Goal: Check status: Check status

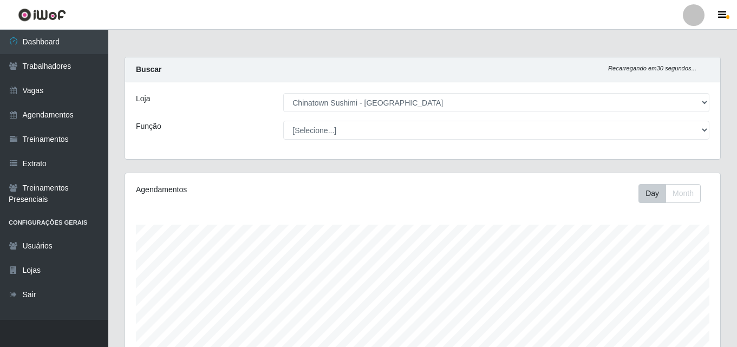
select select "357"
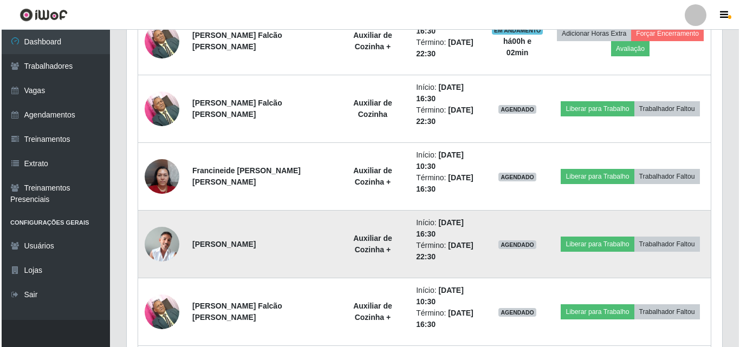
scroll to position [477, 0]
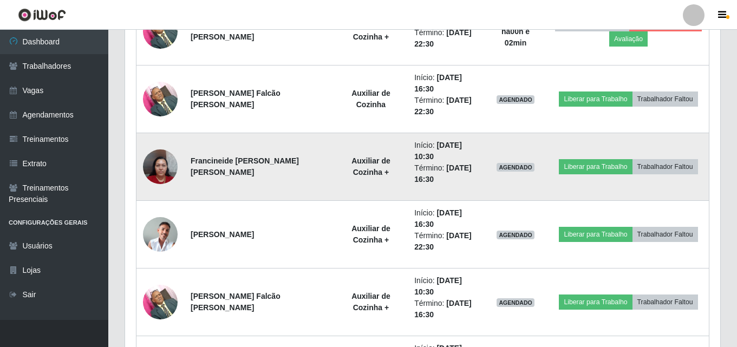
click at [154, 170] on img at bounding box center [160, 167] width 35 height 46
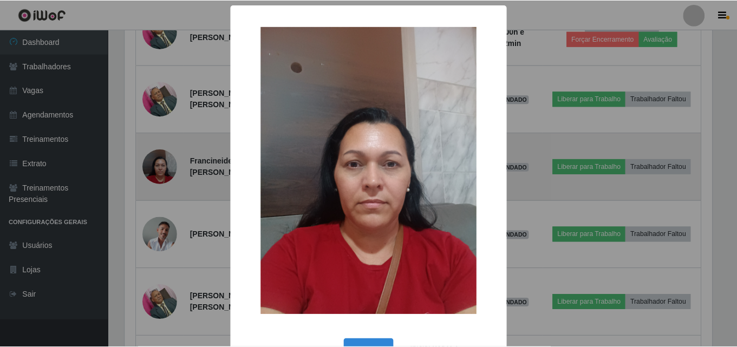
scroll to position [225, 590]
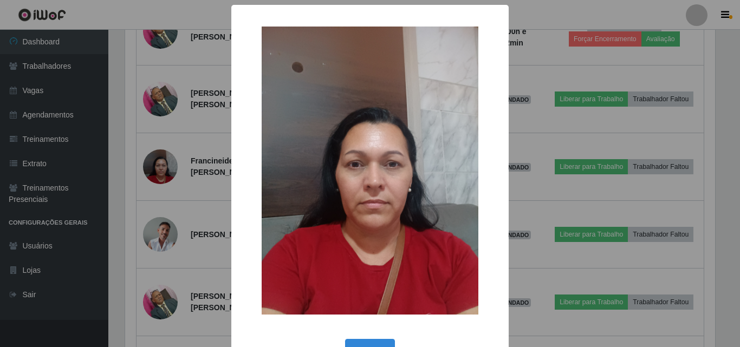
click at [146, 198] on div "× OK Cancel" at bounding box center [370, 173] width 740 height 347
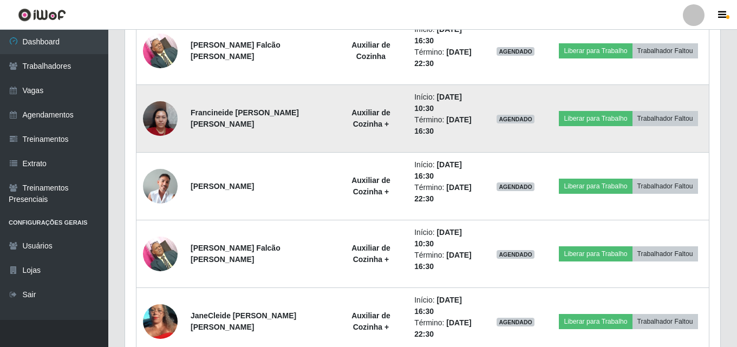
scroll to position [586, 0]
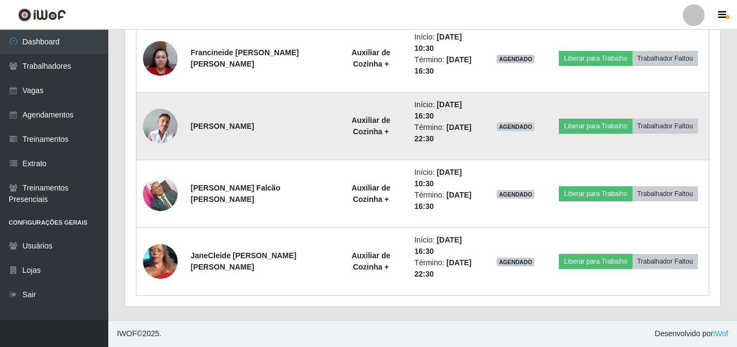
click at [155, 128] on img at bounding box center [160, 126] width 35 height 35
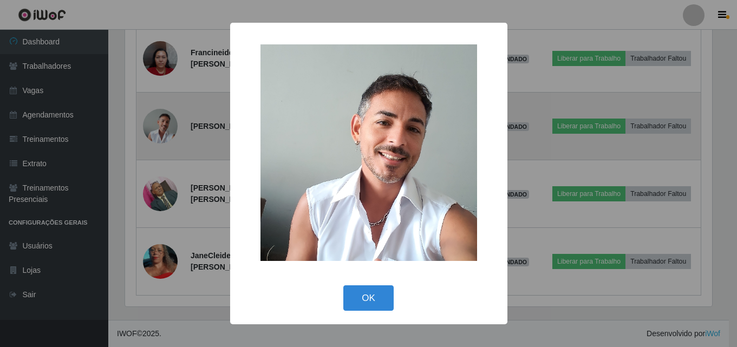
scroll to position [225, 590]
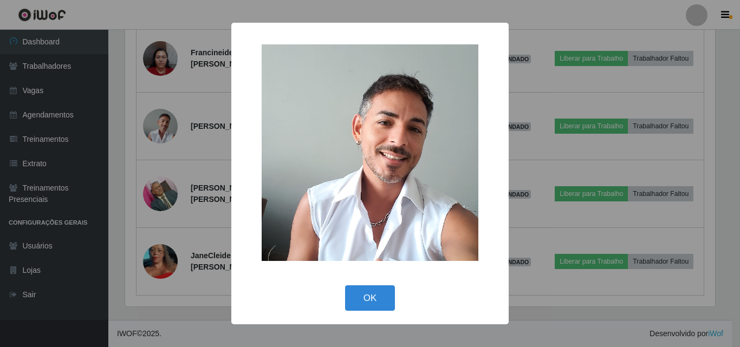
click at [140, 163] on div "× OK Cancel" at bounding box center [370, 173] width 740 height 347
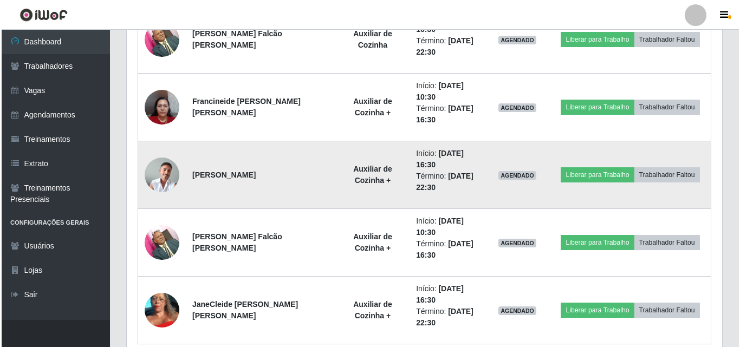
scroll to position [586, 0]
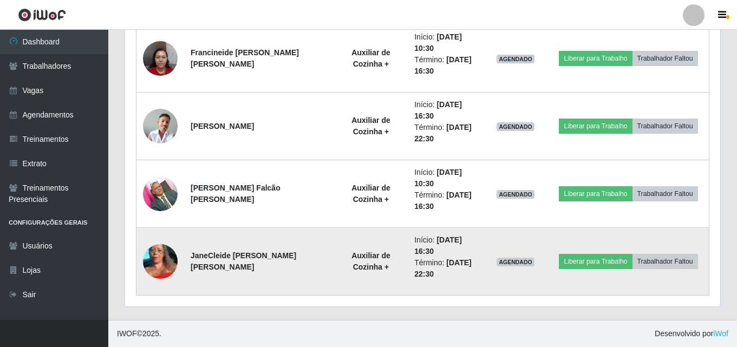
click at [159, 258] on img at bounding box center [160, 261] width 35 height 77
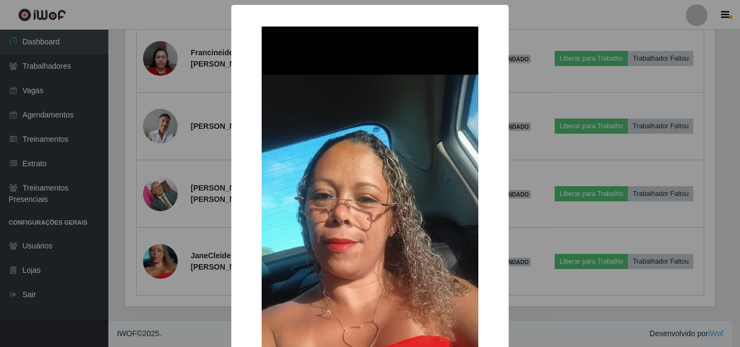
click at [158, 183] on div "× OK Cancel" at bounding box center [370, 173] width 740 height 347
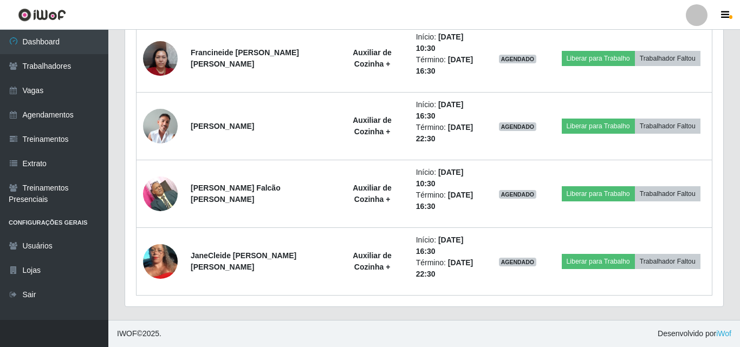
scroll to position [225, 595]
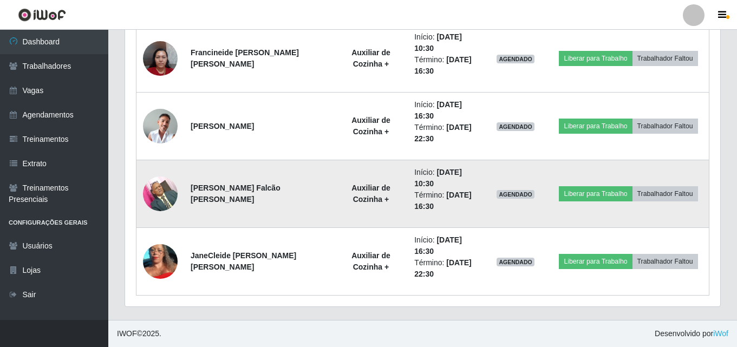
click at [162, 190] on img at bounding box center [160, 194] width 35 height 46
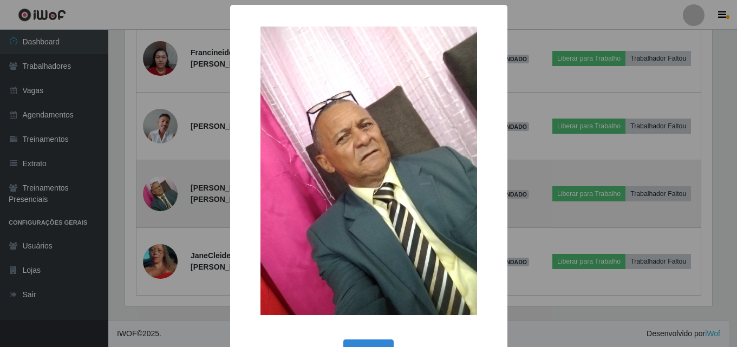
scroll to position [225, 590]
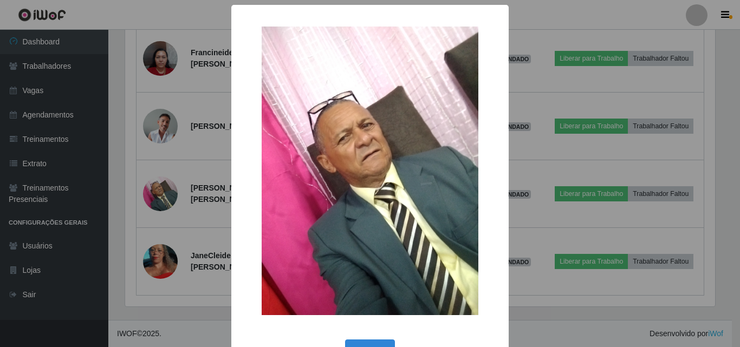
click at [134, 188] on div "× OK Cancel" at bounding box center [370, 173] width 740 height 347
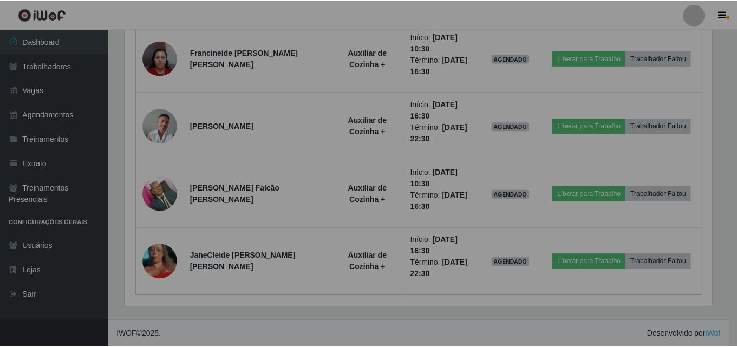
scroll to position [225, 595]
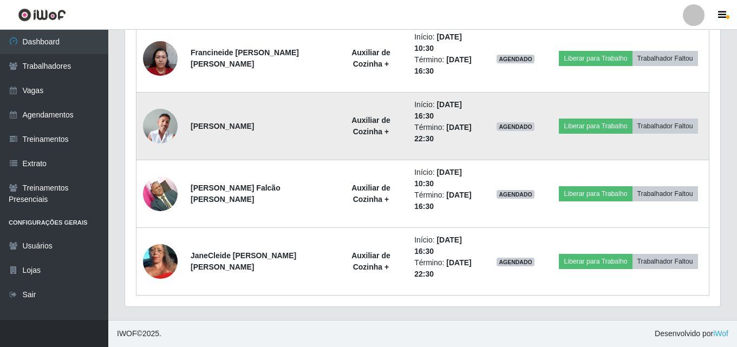
click at [171, 133] on img at bounding box center [160, 126] width 35 height 35
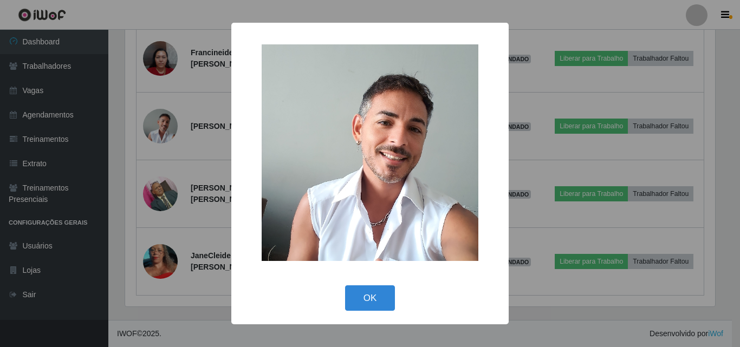
click at [138, 138] on div "× OK Cancel" at bounding box center [370, 173] width 740 height 347
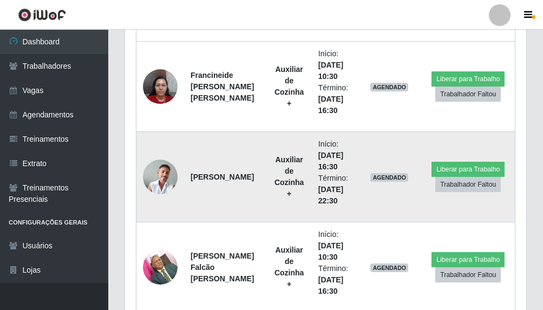
scroll to position [596, 0]
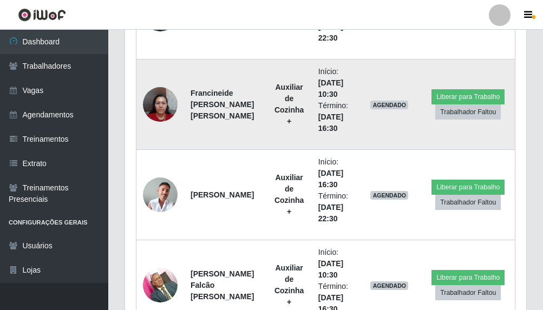
click at [162, 107] on img at bounding box center [160, 104] width 35 height 46
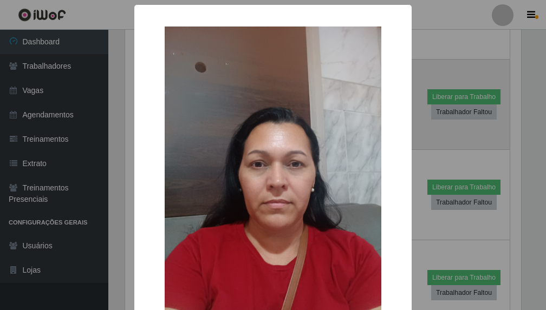
click at [165, 107] on img at bounding box center [273, 171] width 217 height 288
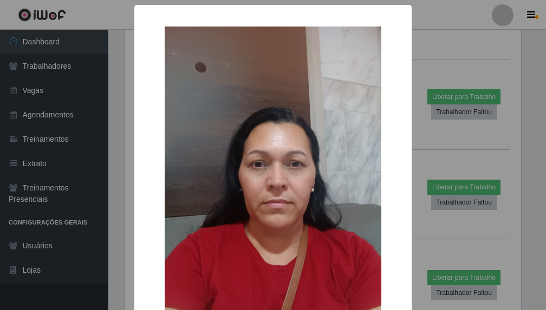
click at [437, 48] on div "× OK Cancel" at bounding box center [273, 155] width 546 height 310
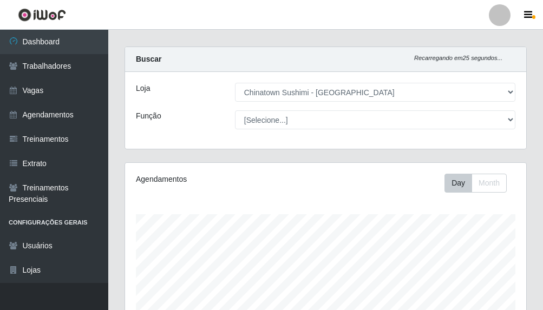
scroll to position [0, 0]
